Goal: Task Accomplishment & Management: Manage account settings

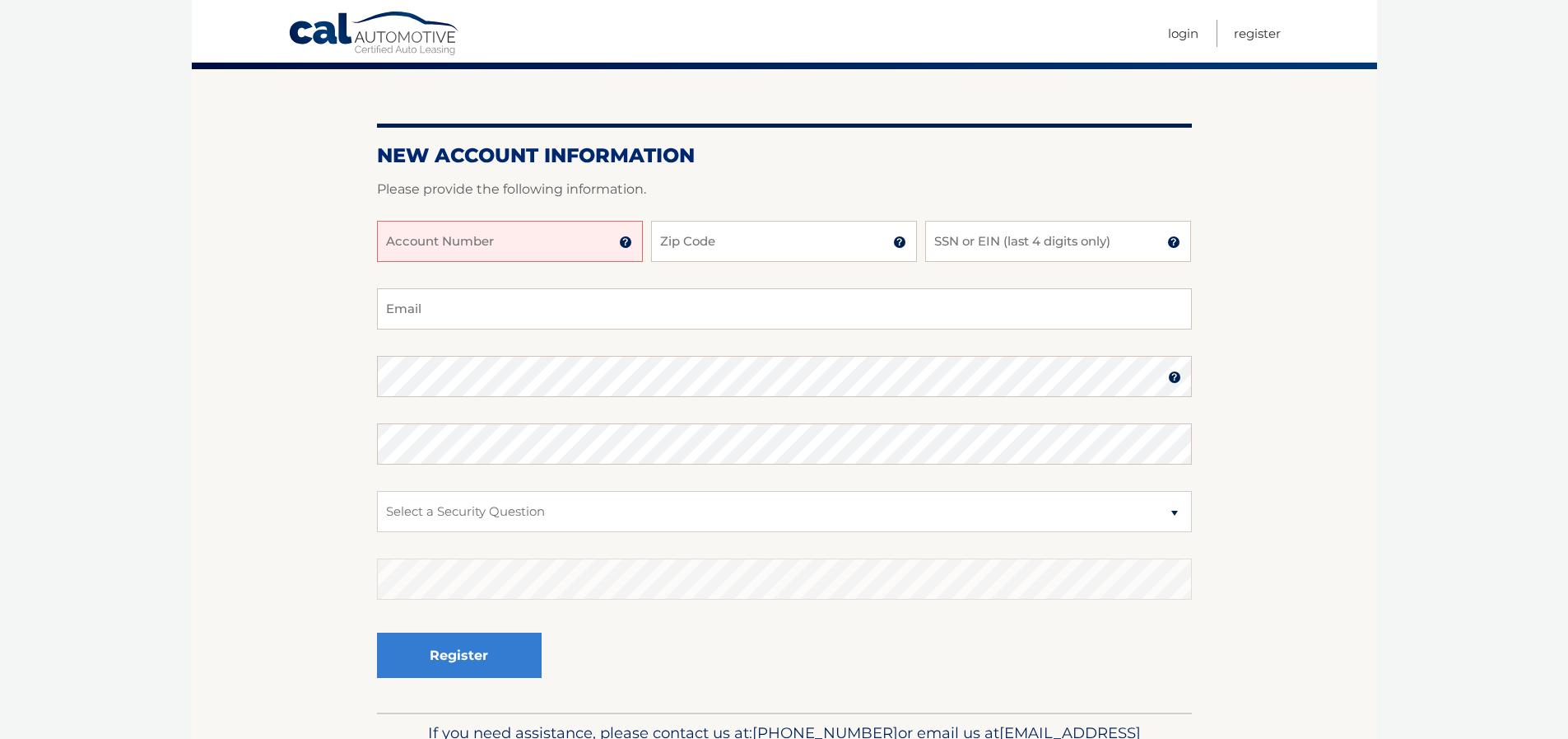
scroll to position [133, 0]
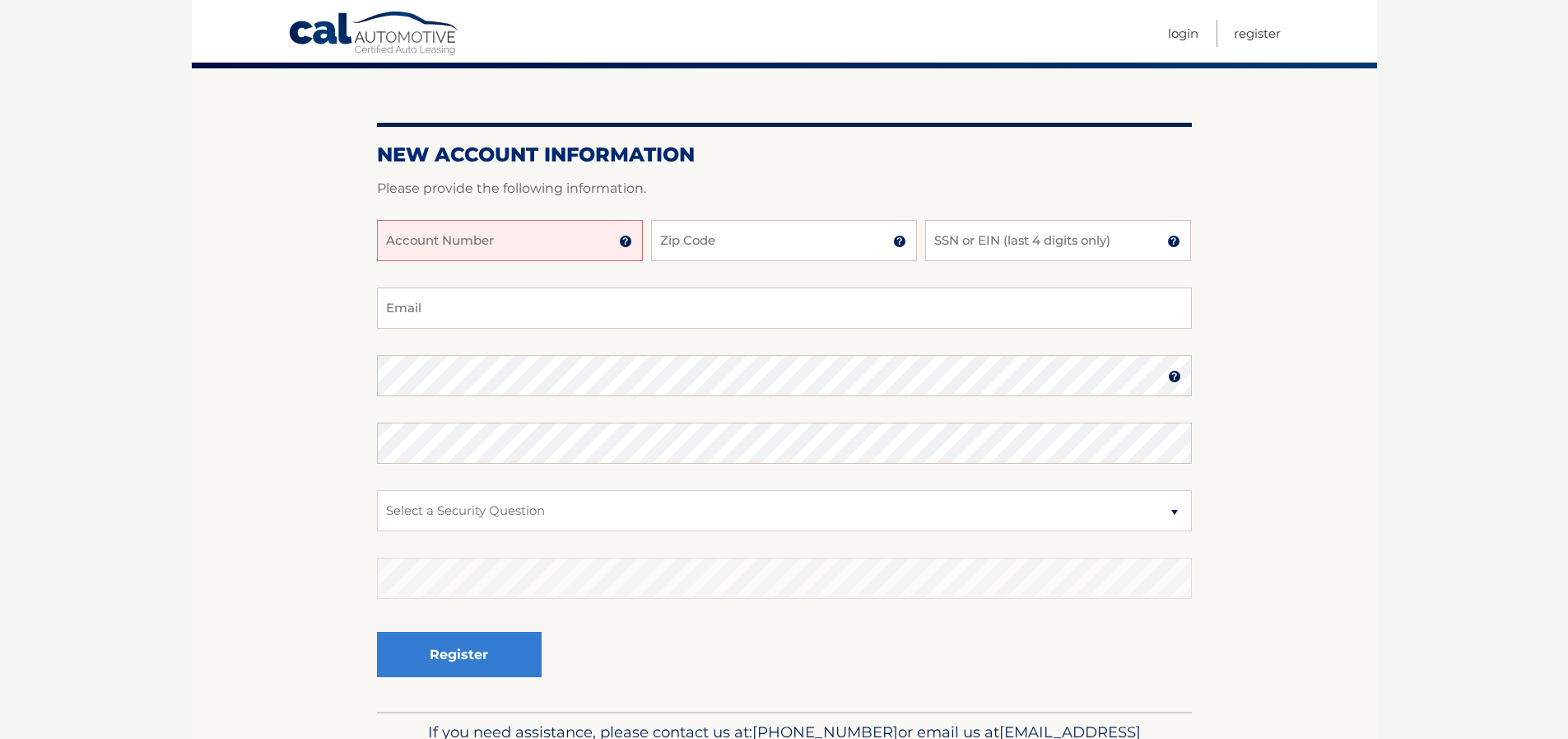
click at [558, 240] on input "Account Number" at bounding box center [510, 241] width 266 height 41
click at [749, 251] on input "Zip Code" at bounding box center [784, 241] width 266 height 41
click at [629, 240] on img at bounding box center [625, 241] width 14 height 14
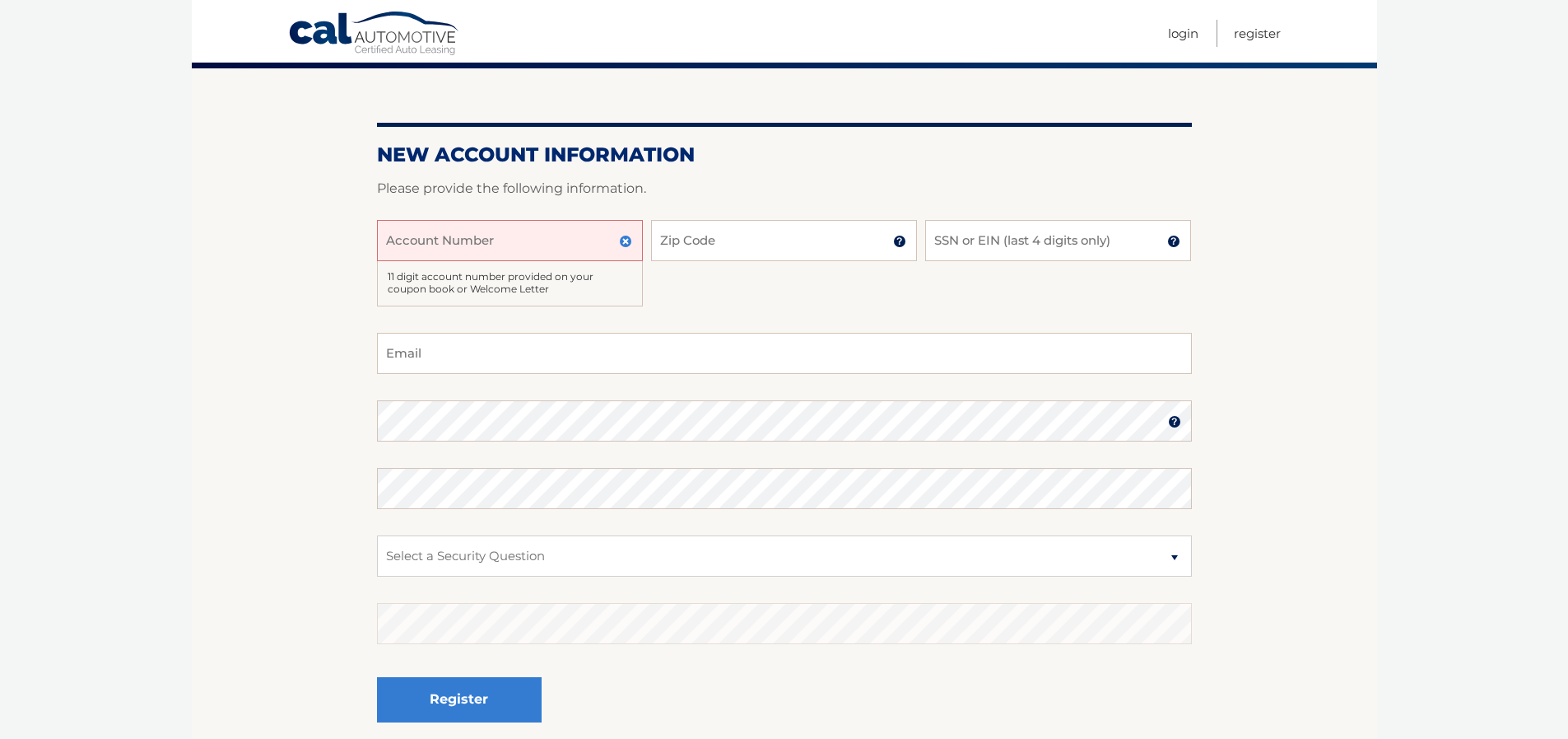
click at [566, 231] on input "Account Number" at bounding box center [510, 241] width 266 height 41
type input "44455995989"
click at [791, 242] on input "Zip Code" at bounding box center [784, 241] width 266 height 41
type input "33316"
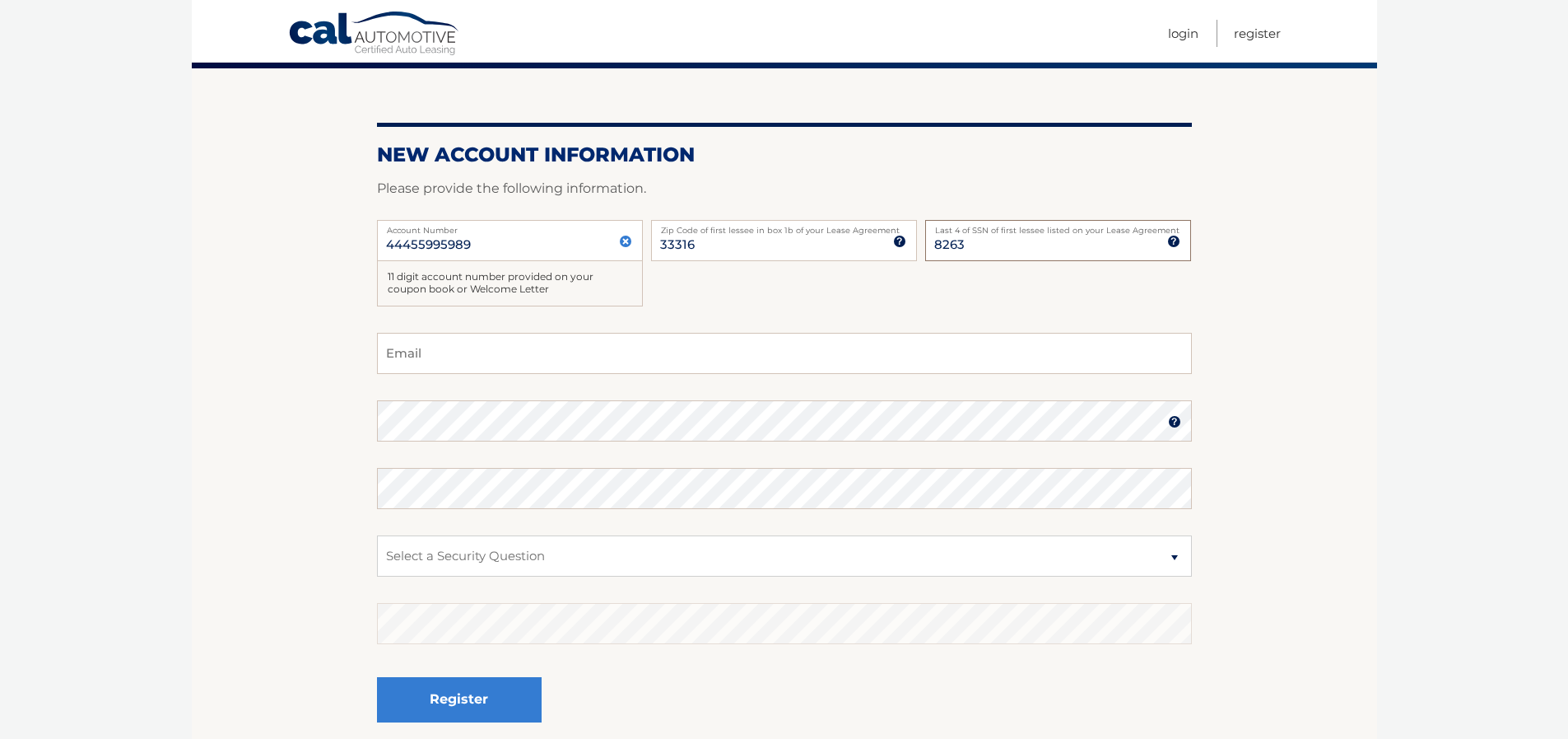
type input "8263"
click at [626, 347] on input "Email" at bounding box center [784, 353] width 815 height 41
type input "mattfriedmand@gmail.com"
click at [365, 412] on section "New Account Information Please provide the following information. 44455995989 A…" at bounding box center [784, 413] width 1185 height 689
click at [610, 545] on select "Select a Security Question What was the name of your elementary school? What is…" at bounding box center [784, 556] width 815 height 41
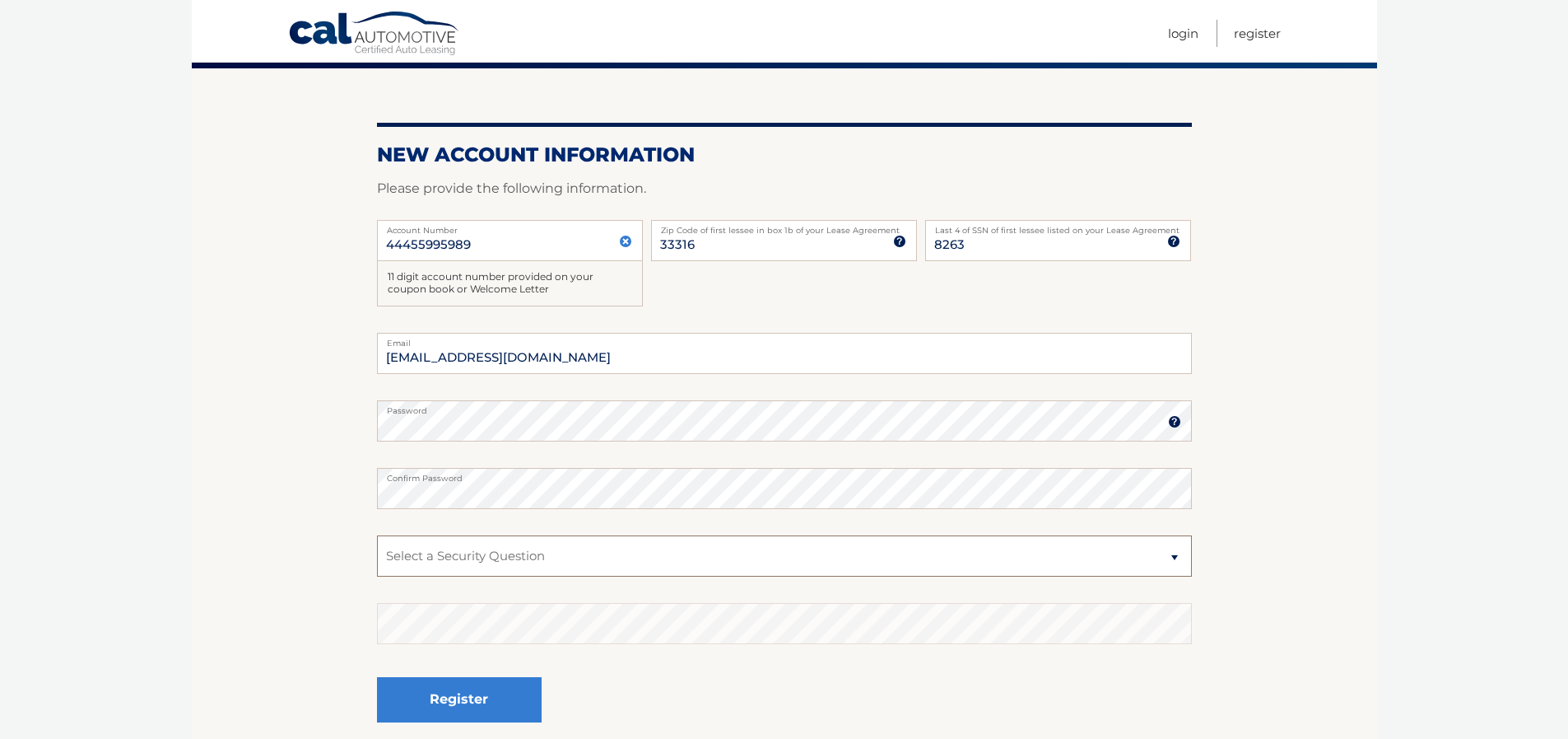
select select "2"
click at [512, 699] on button "Register" at bounding box center [459, 699] width 165 height 45
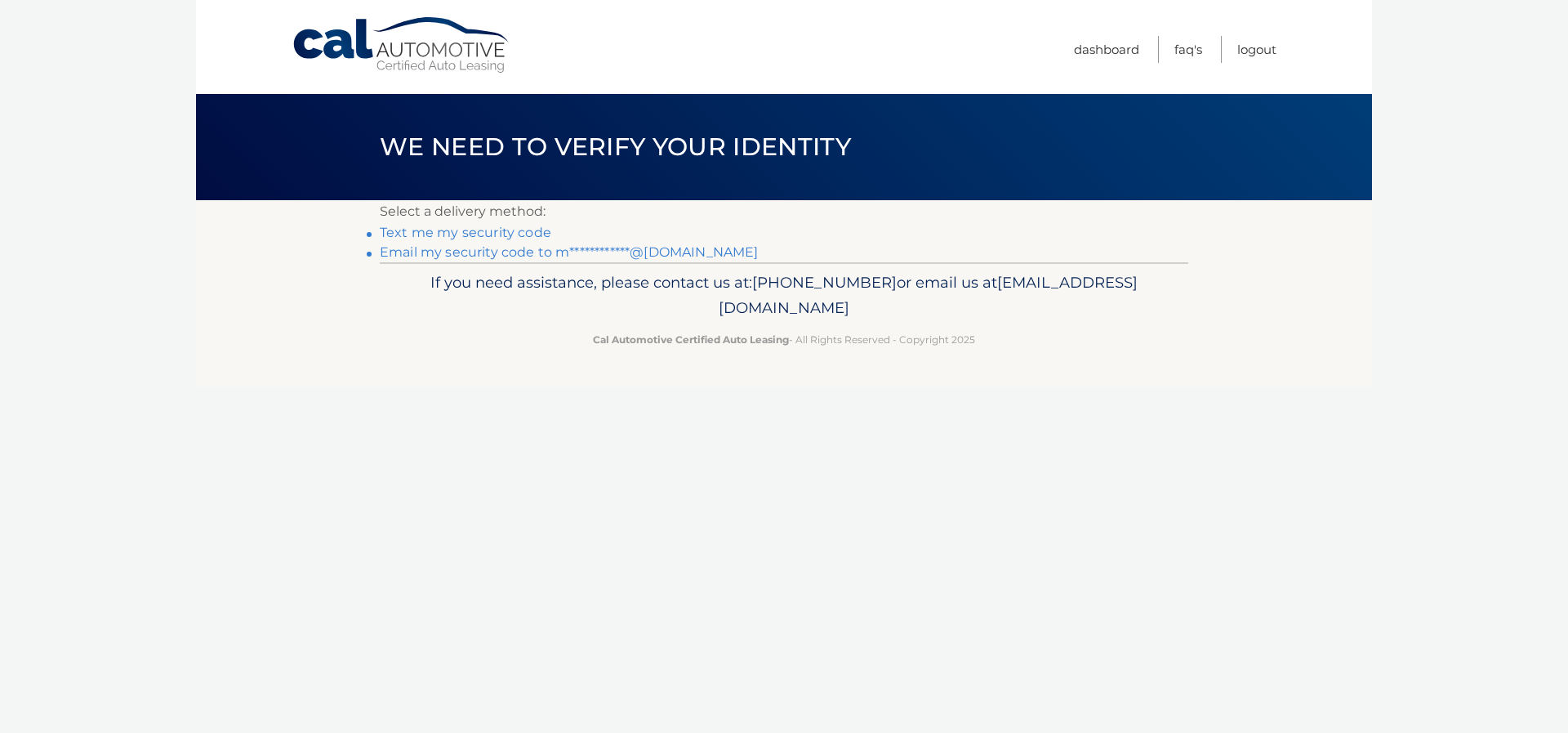
click at [525, 232] on link "Text me my security code" at bounding box center [466, 232] width 172 height 15
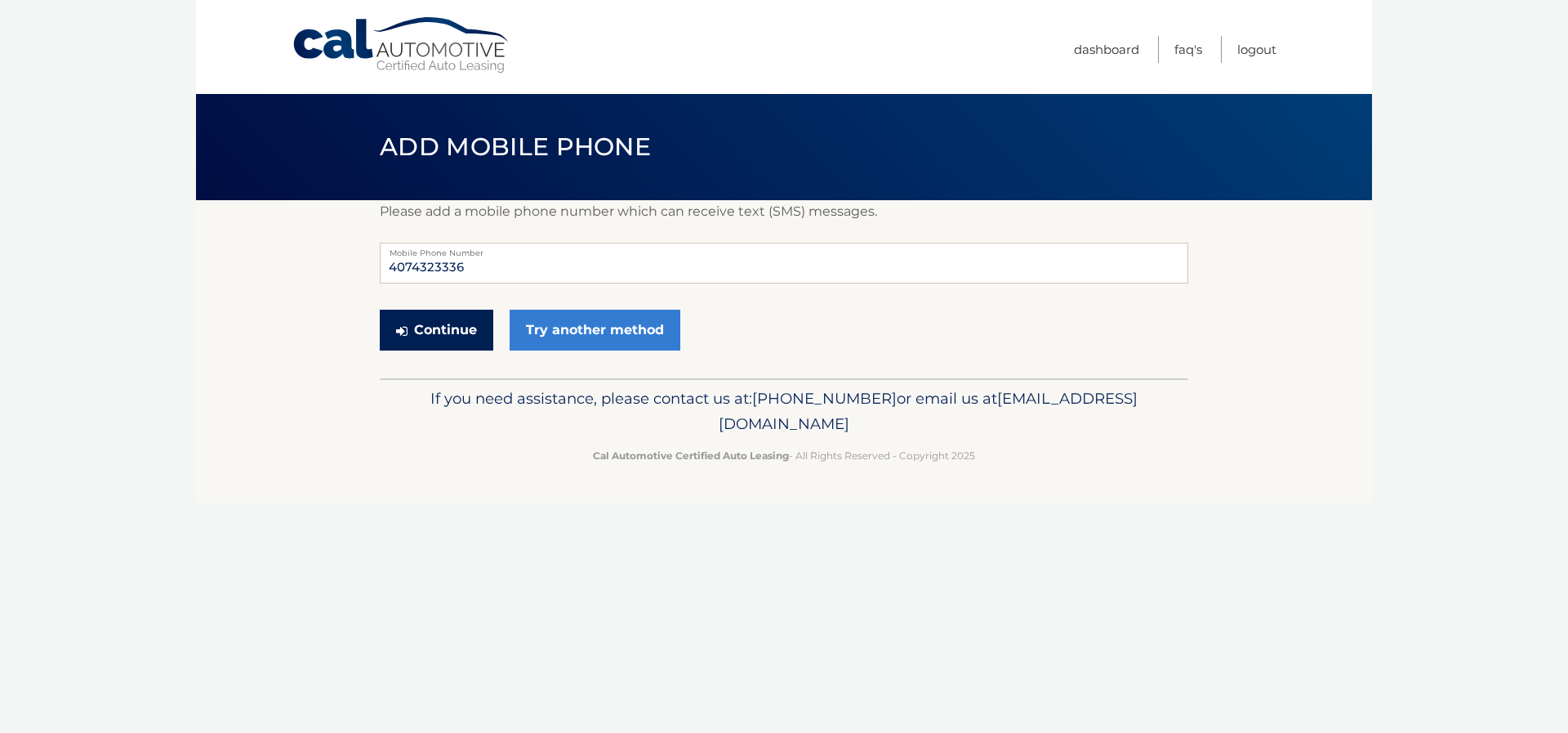
click at [441, 337] on button "Continue" at bounding box center [436, 330] width 114 height 41
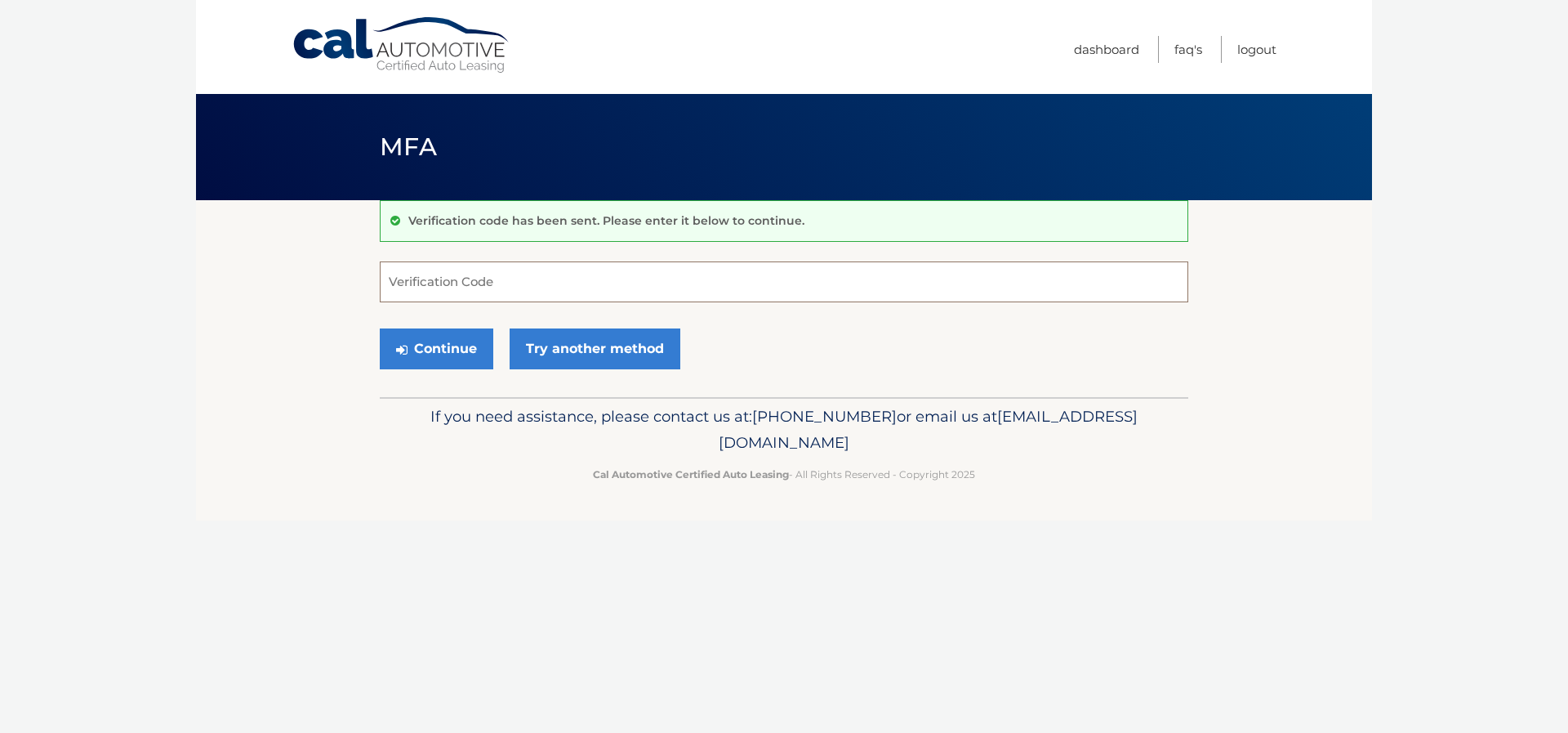
click at [519, 283] on input "Verification Code" at bounding box center [784, 282] width 809 height 41
type input "106849"
click at [481, 349] on button "Continue" at bounding box center [436, 349] width 114 height 41
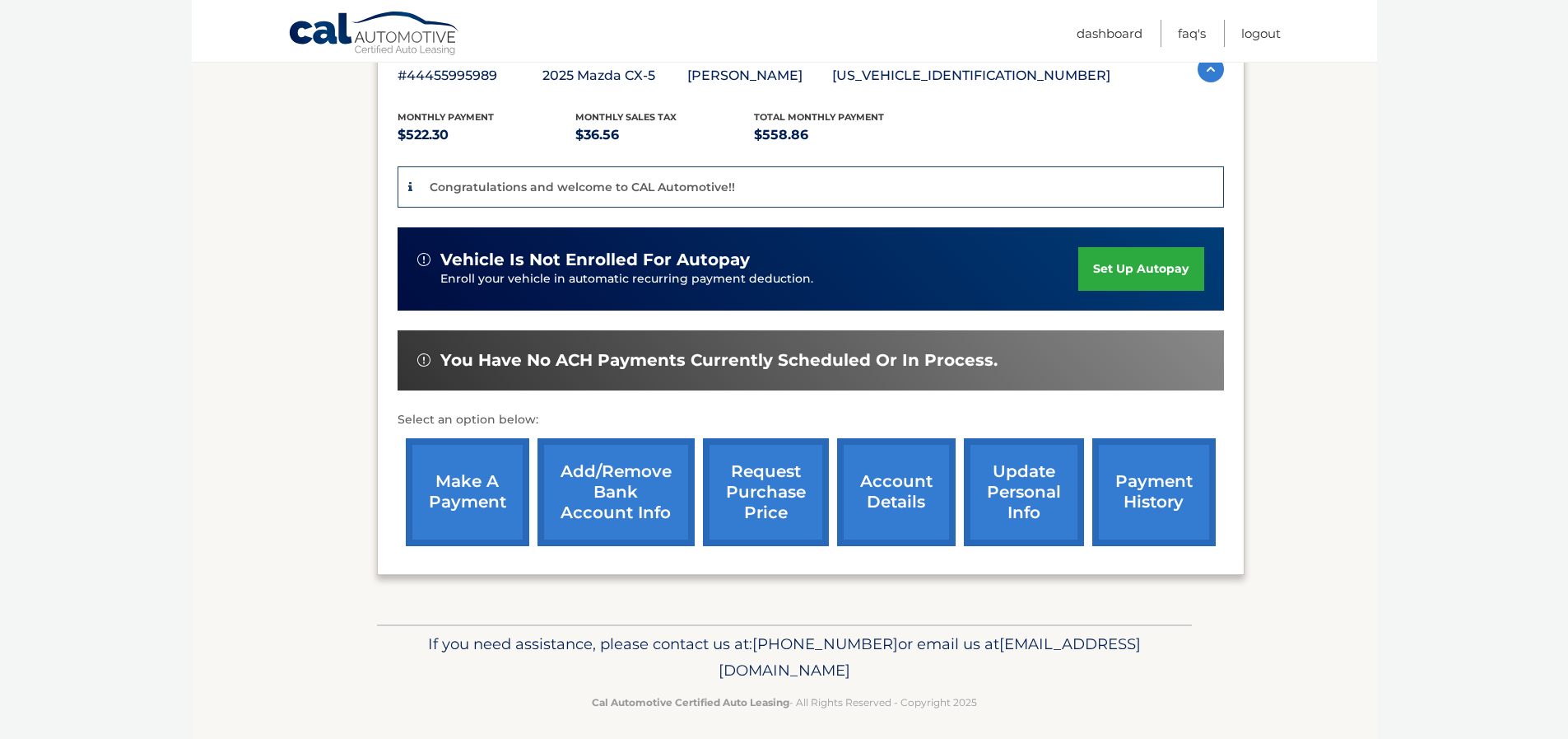
scroll to position [321, 0]
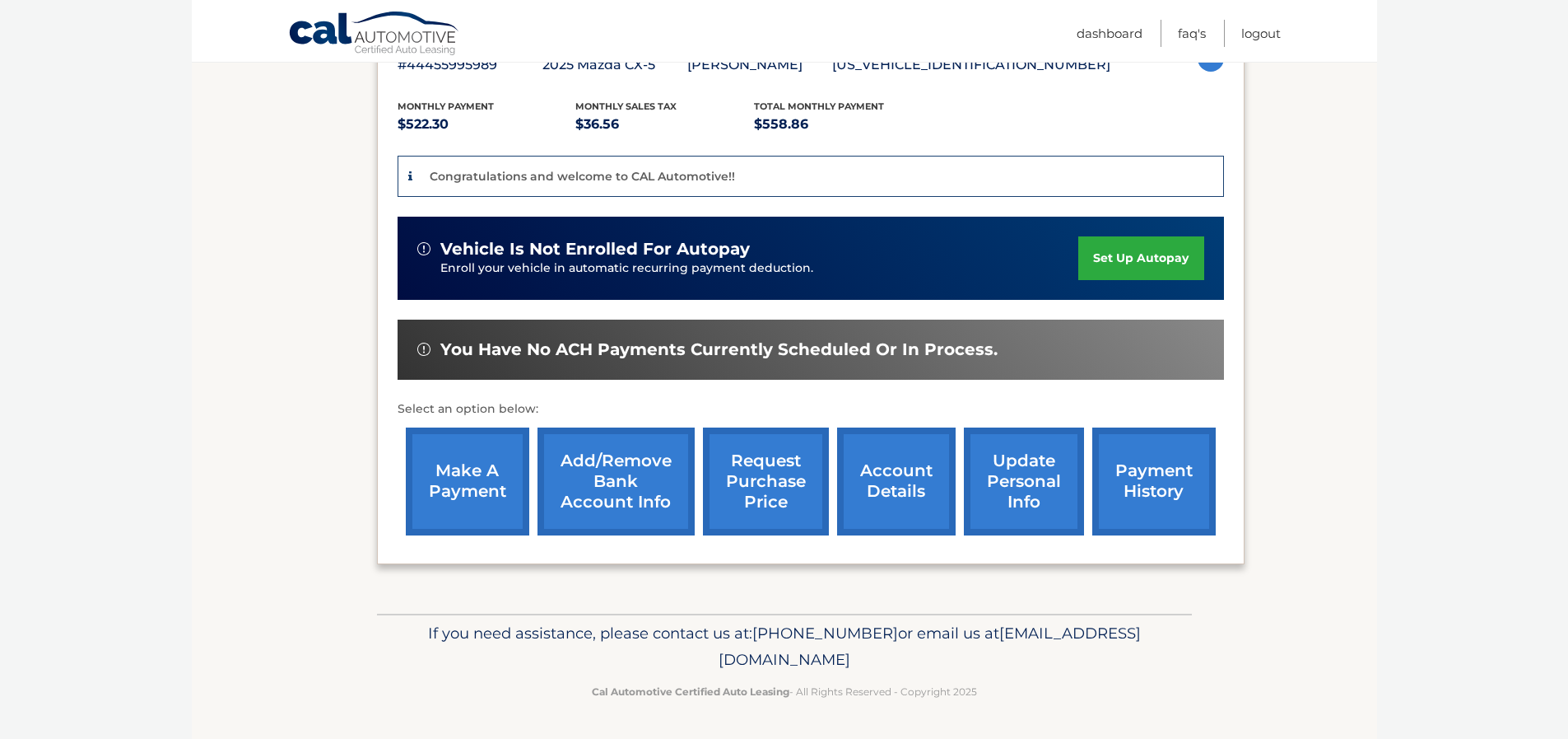
click at [644, 465] on link "Add/Remove bank account info" at bounding box center [616, 481] width 158 height 108
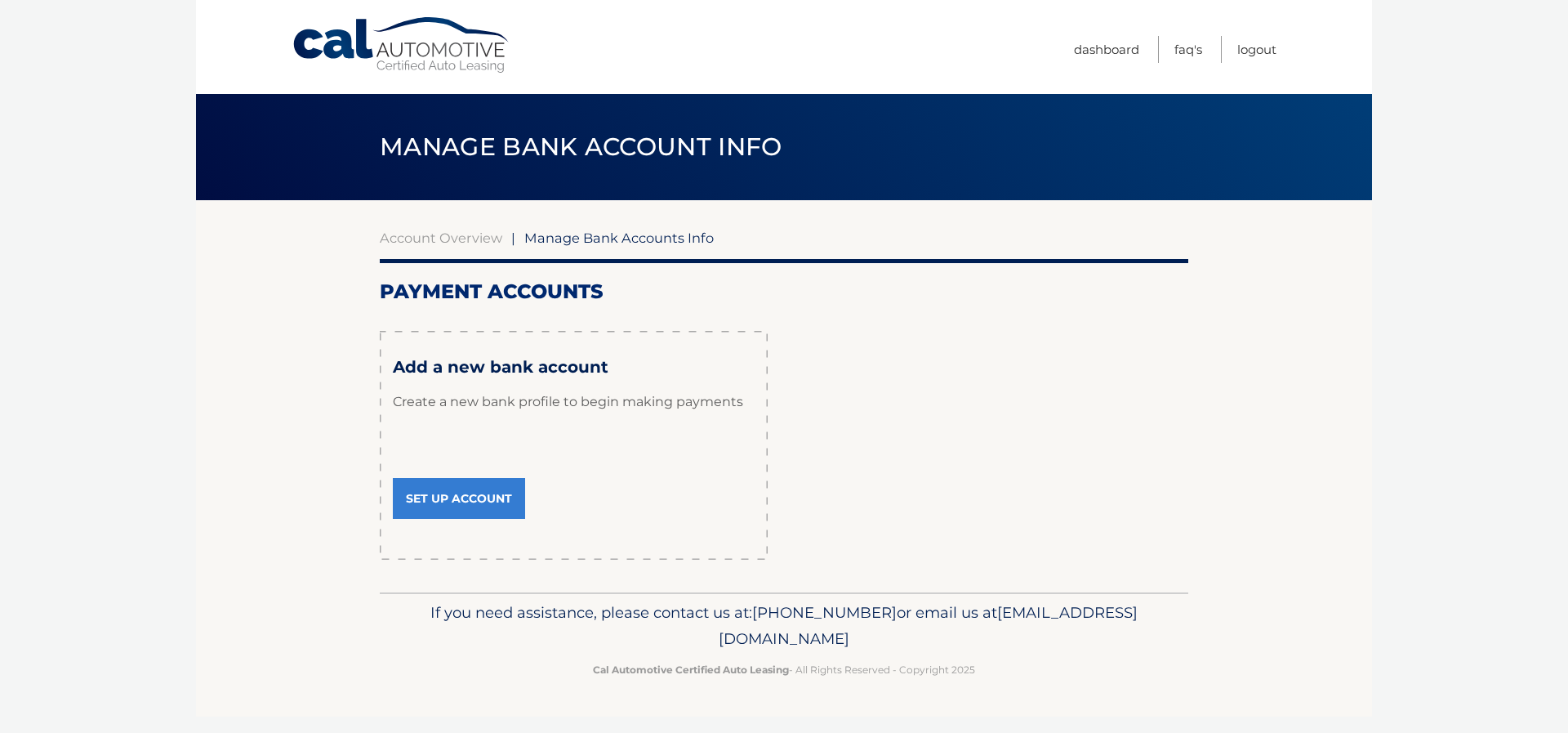
click at [463, 497] on link "Set Up Account" at bounding box center [459, 499] width 132 height 41
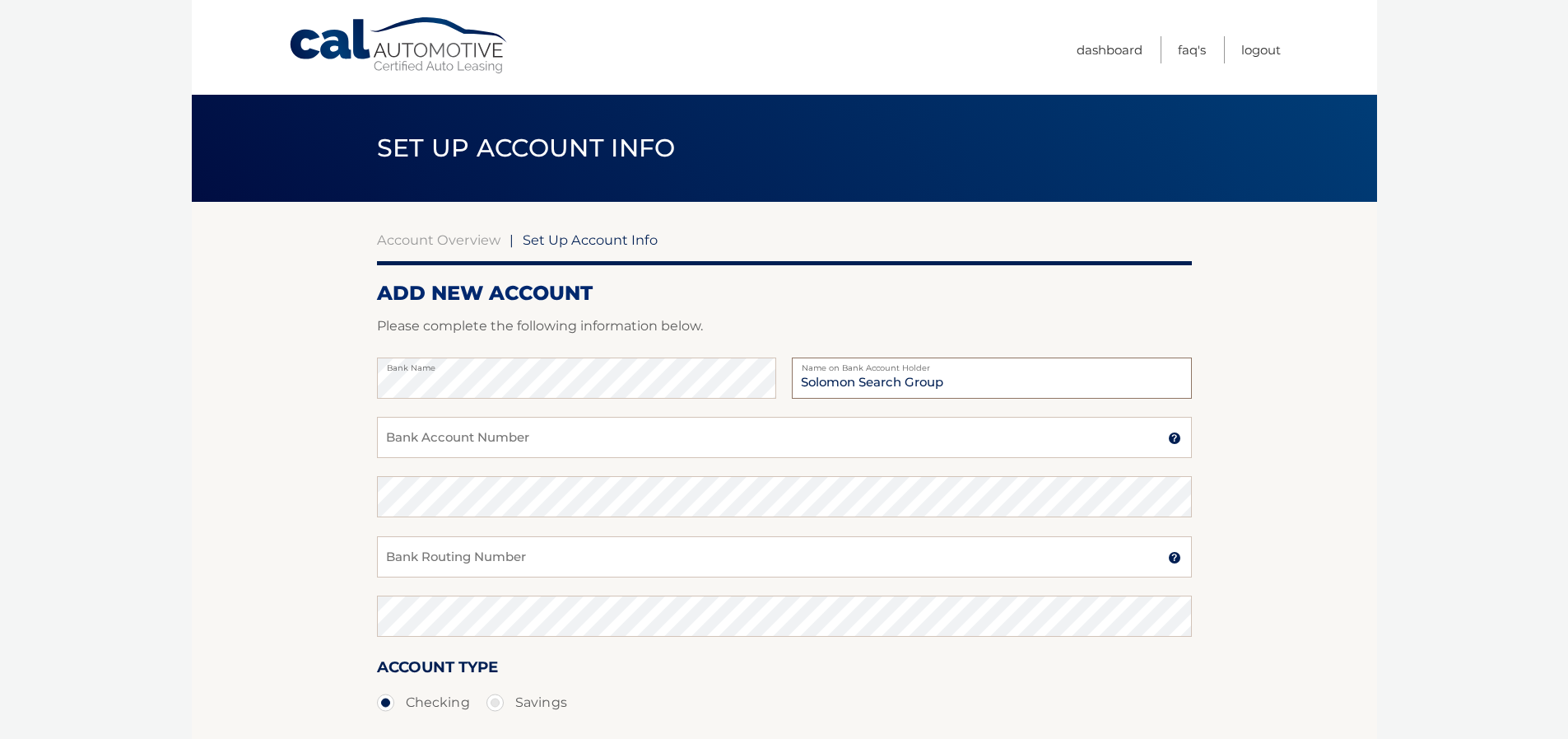
type input "Solomon Search Group"
click at [485, 433] on input "Bank Account Number" at bounding box center [784, 437] width 815 height 41
paste input "0050002377"
type input "0050002377"
click at [590, 561] on input "Bank Routing Number" at bounding box center [784, 557] width 815 height 41
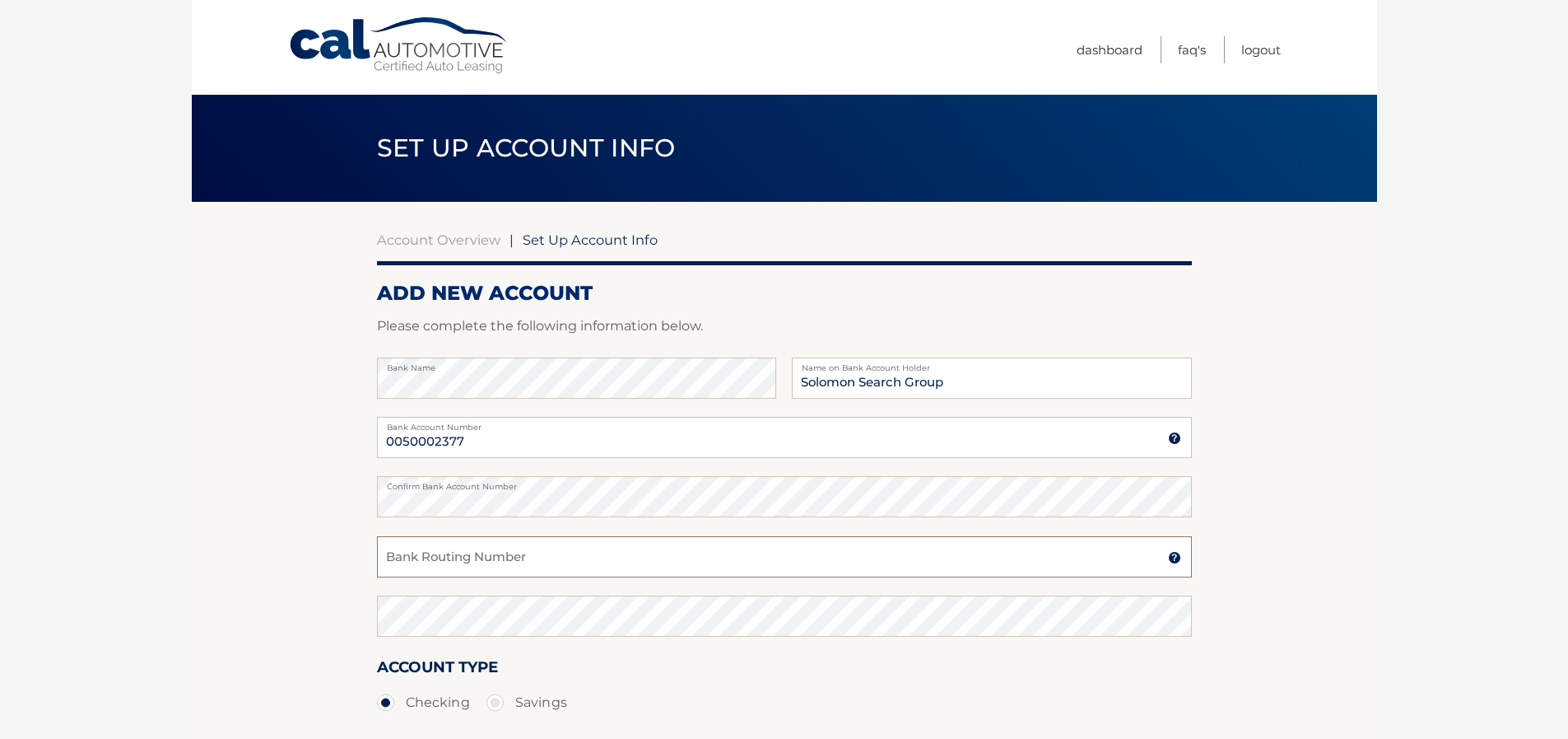
paste input "067005158"
type input "067005158"
click at [299, 453] on section "Account Overview | Set Up Account Info ADD NEW ACCOUNT Please complete the foll…" at bounding box center [784, 515] width 1185 height 628
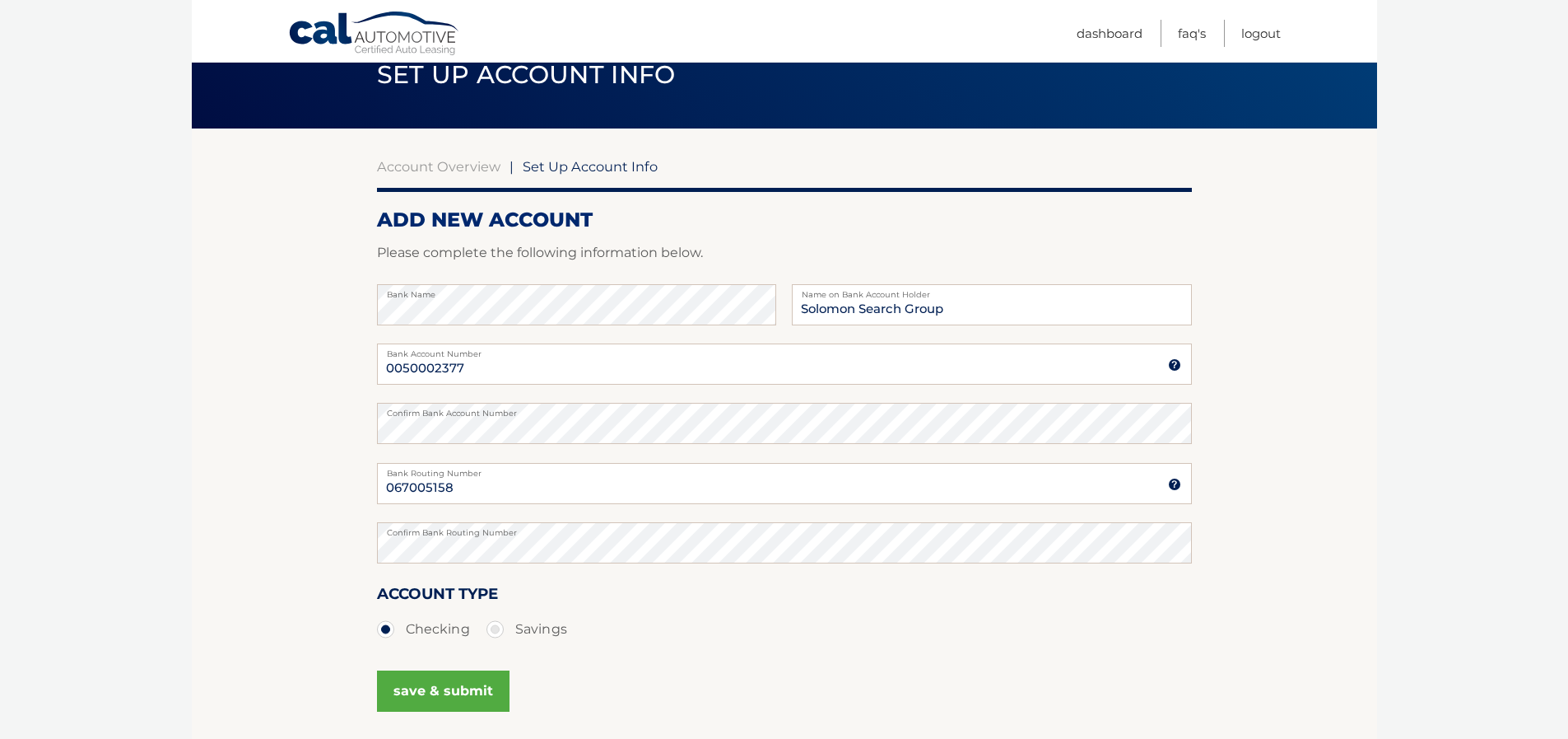
scroll to position [216, 0]
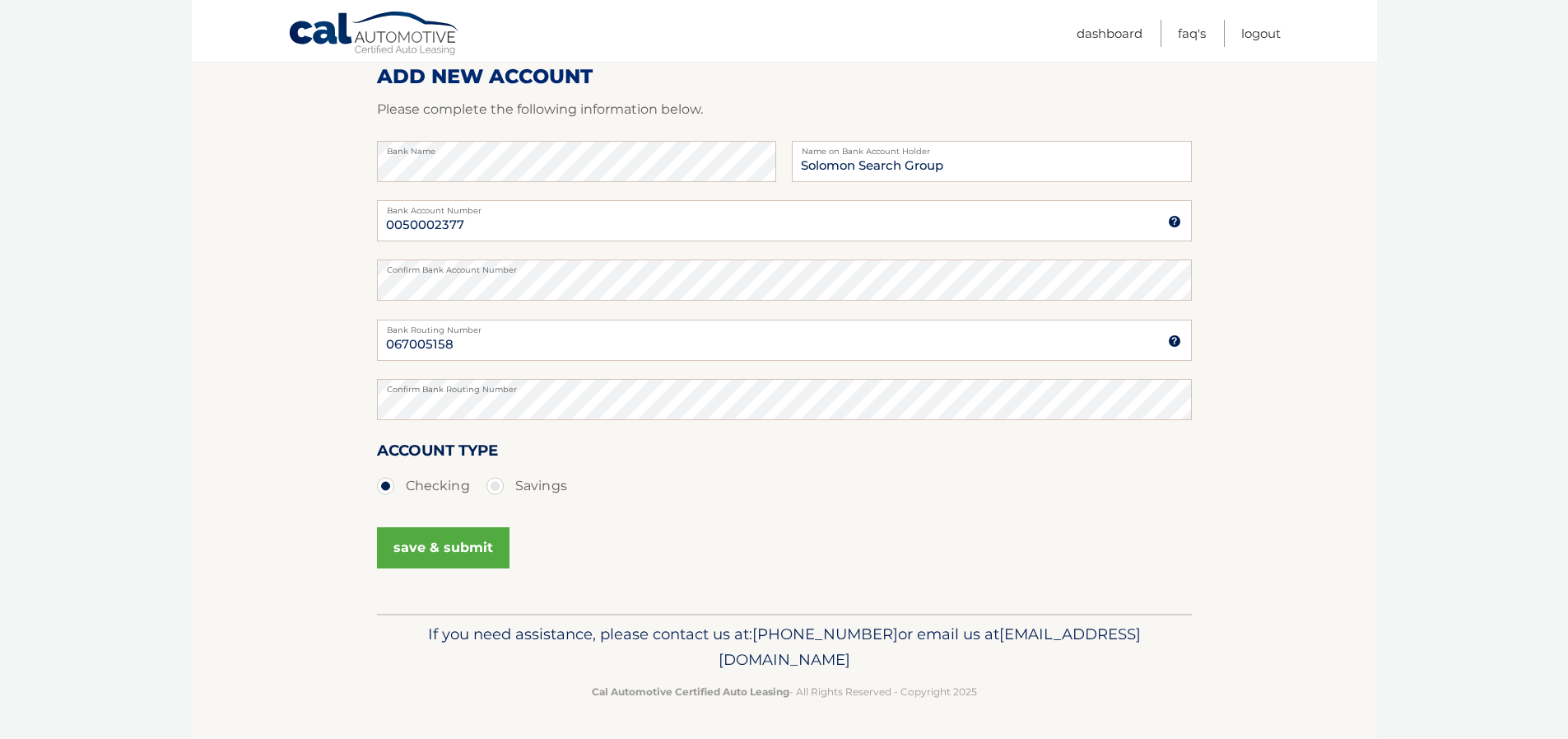
click at [472, 555] on button "save & submit" at bounding box center [443, 548] width 132 height 41
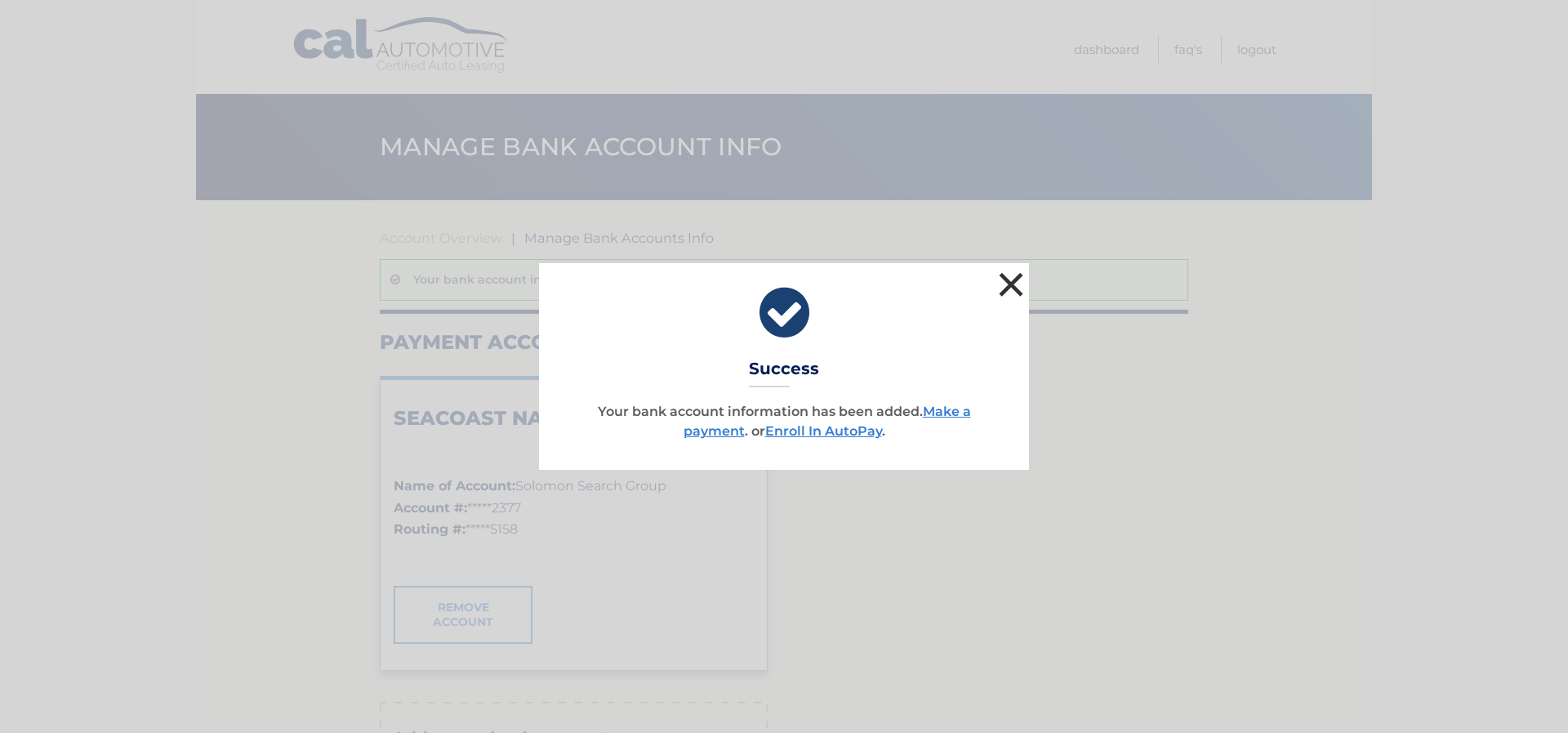
click at [1014, 291] on button "×" at bounding box center [1011, 284] width 33 height 33
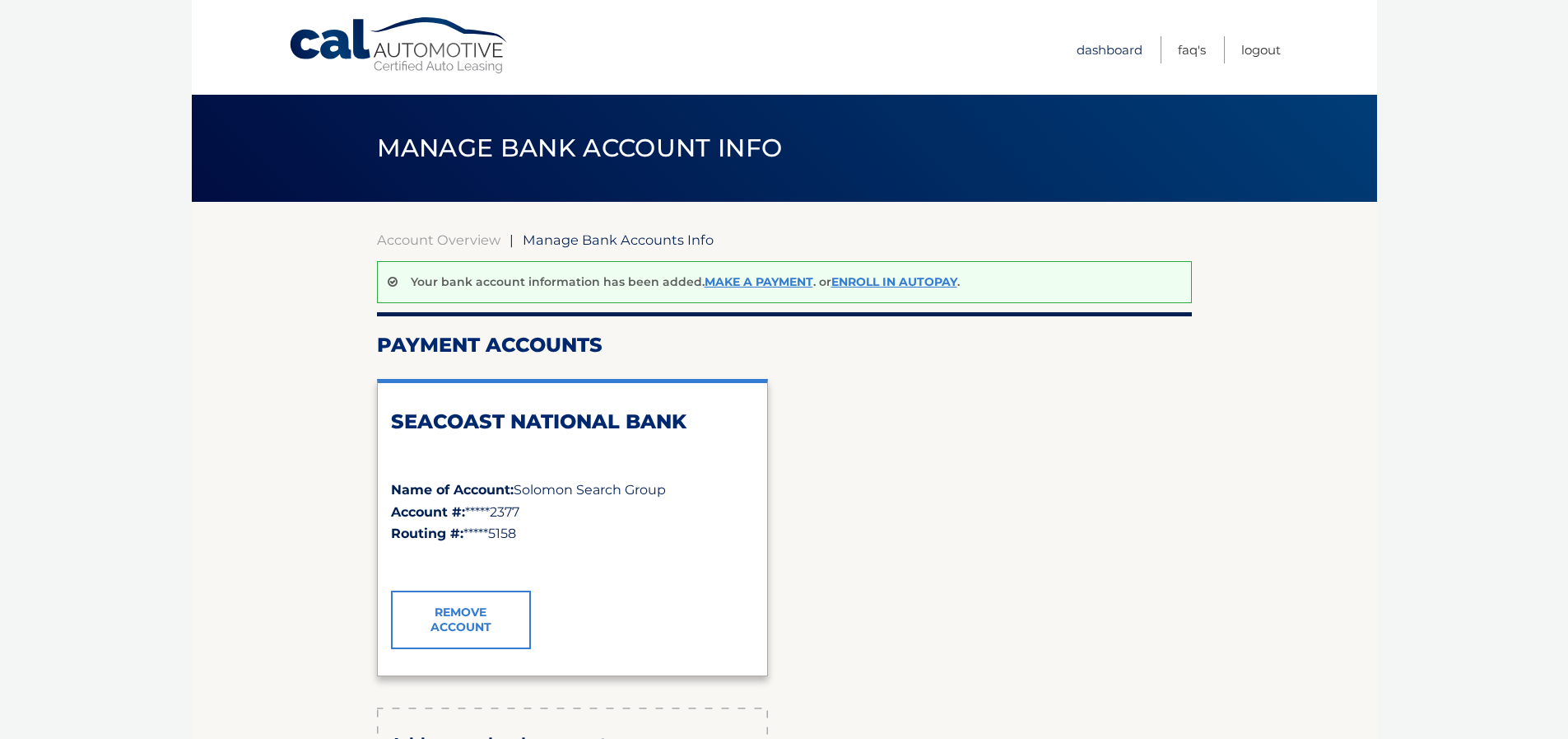
click at [1104, 40] on link "Dashboard" at bounding box center [1109, 50] width 66 height 27
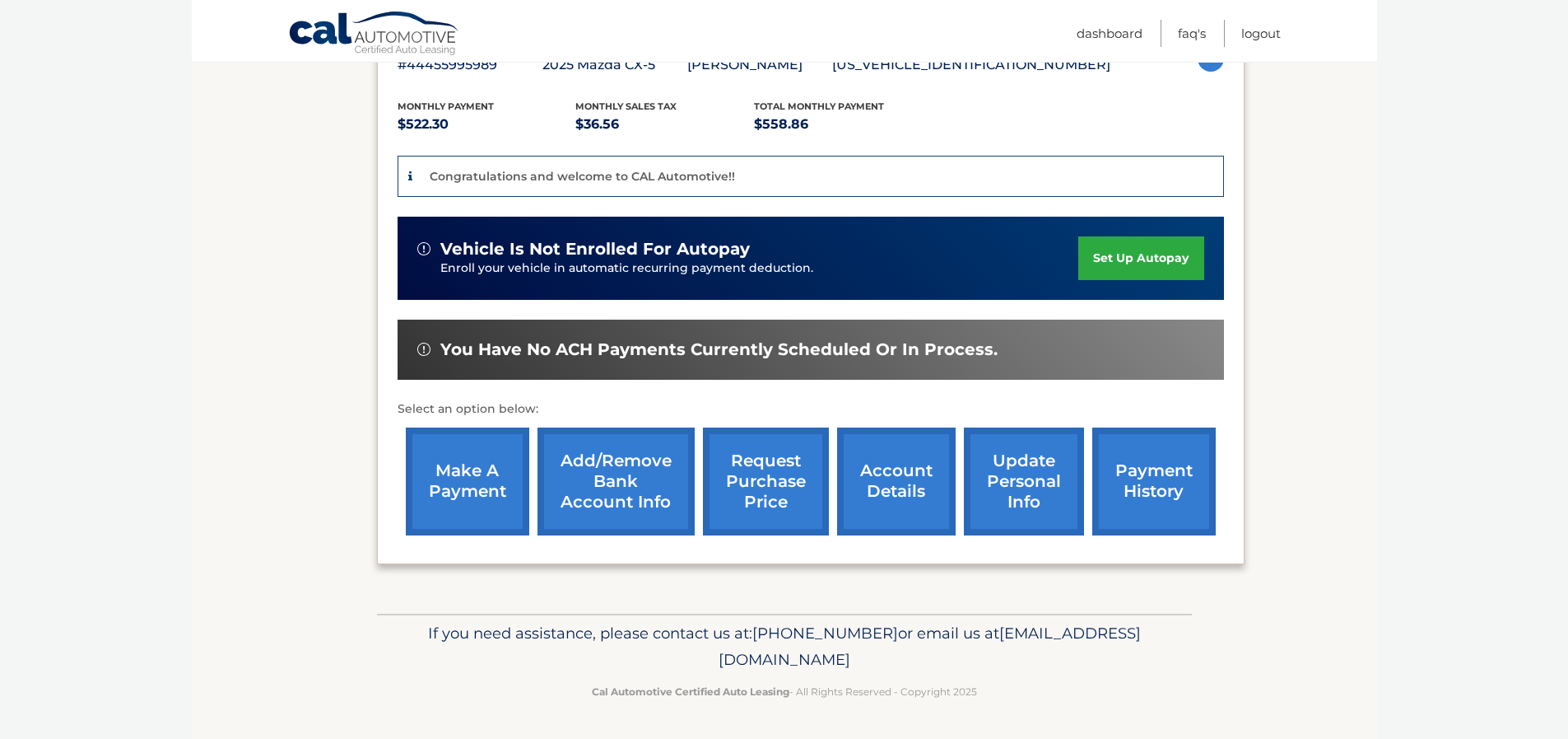
scroll to position [320, 0]
